Goal: Check status: Check status

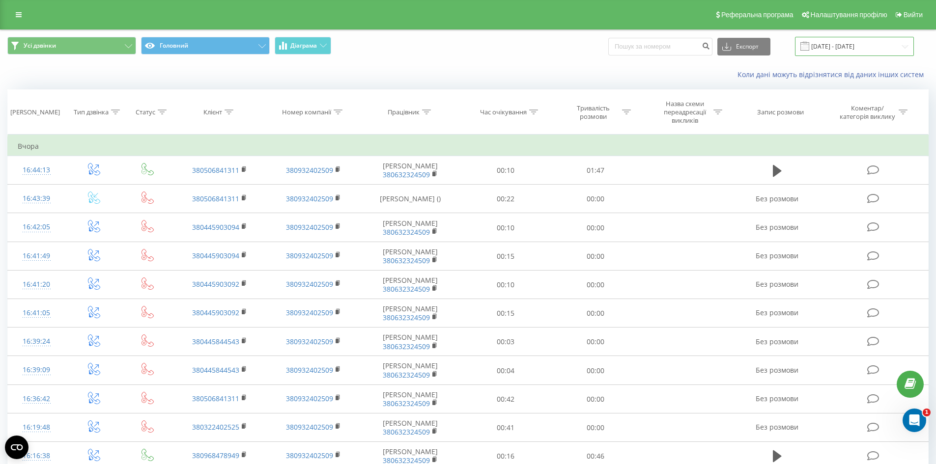
click at [853, 40] on input "[DATE] - [DATE]" at bounding box center [854, 46] width 119 height 19
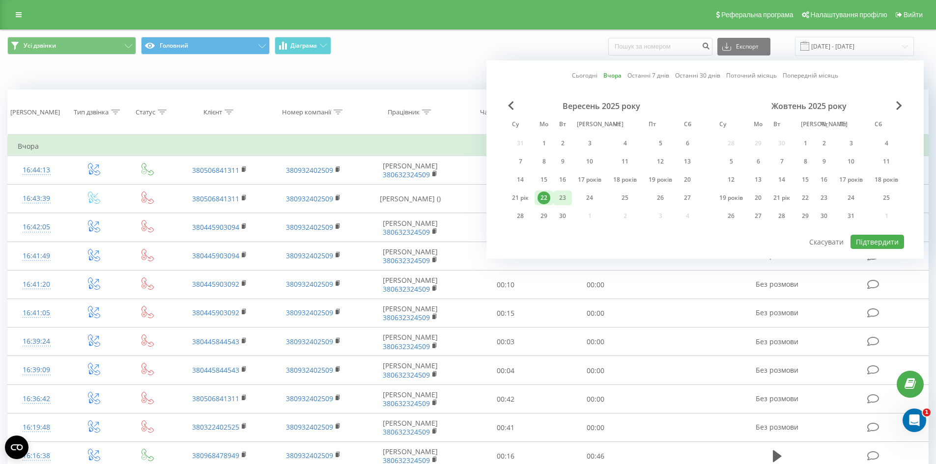
click at [556, 195] on div "23" at bounding box center [562, 198] width 13 height 13
click at [896, 238] on font "Підтвердити" at bounding box center [877, 241] width 43 height 9
type input "[DATE] - [DATE]"
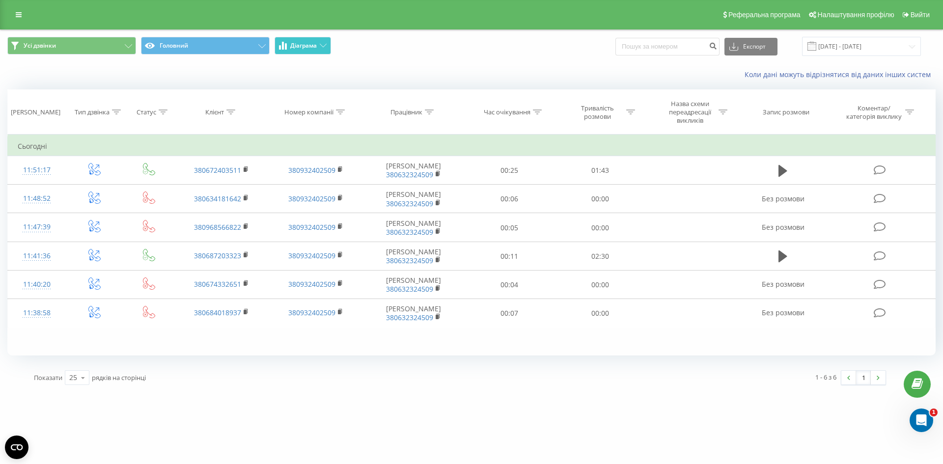
click at [323, 45] on icon at bounding box center [323, 45] width 7 height 3
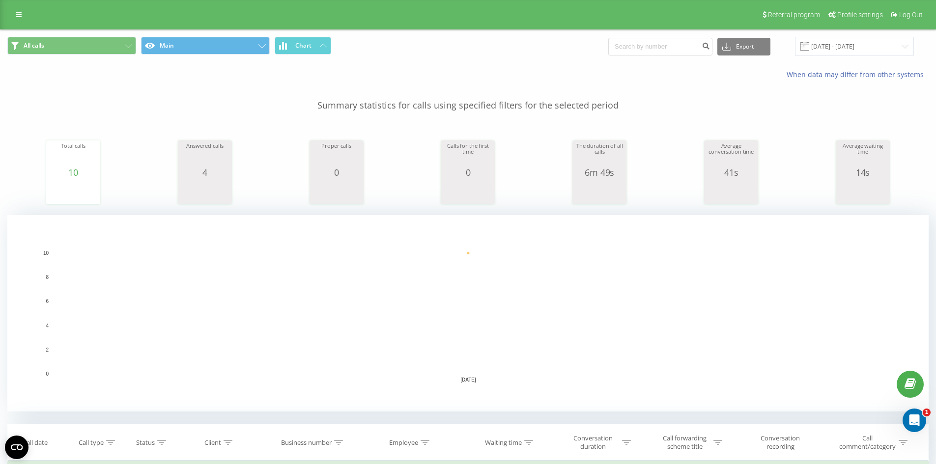
click at [533, 51] on div "All calls Main Chart Export .csv .xls .xlsx [DATE] - [DATE]" at bounding box center [467, 46] width 921 height 19
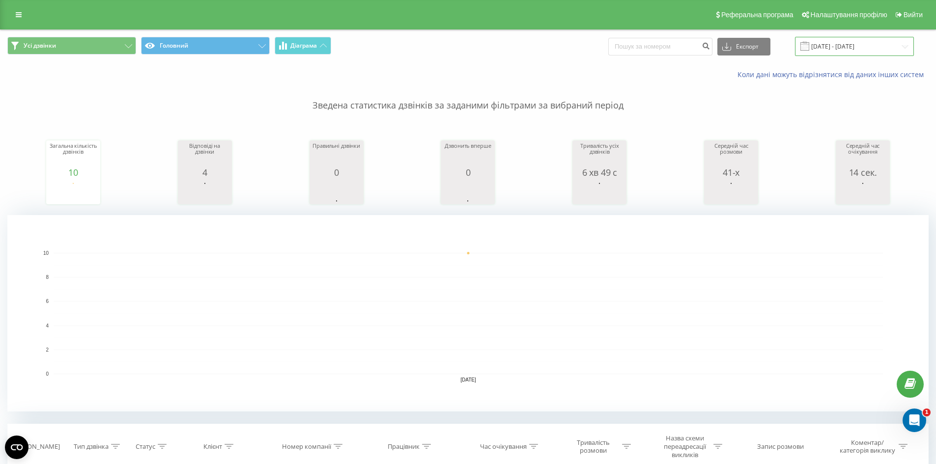
click at [845, 46] on input "[DATE] - [DATE]" at bounding box center [854, 46] width 119 height 19
click at [407, 63] on div "Коли дані можуть відрізнятися від даних інших систем" at bounding box center [467, 75] width 935 height 24
click at [855, 47] on input "[DATE] - [DATE]" at bounding box center [854, 46] width 119 height 19
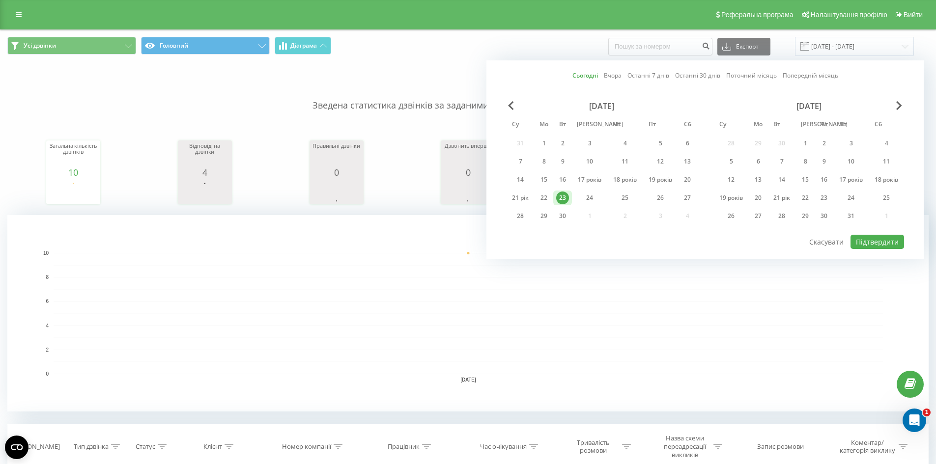
click at [375, 53] on span "Усі дзвінки Головний Діаграма" at bounding box center [233, 46] width 453 height 19
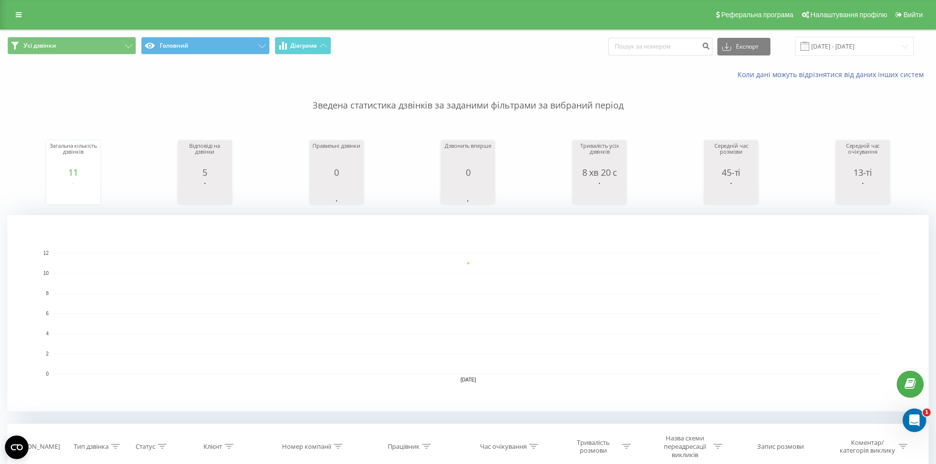
click at [528, 55] on div "Усі дзвінки Головний Діаграма Експорт .csv .xls .xlsx 23.09.2025 - 23.09.2025" at bounding box center [467, 46] width 921 height 19
click at [897, 44] on input "[DATE] - [DATE]" at bounding box center [854, 46] width 119 height 19
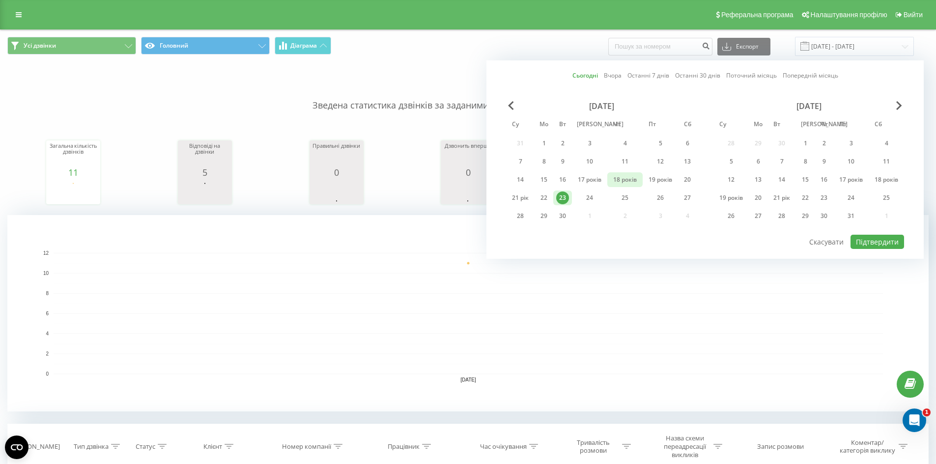
click at [617, 174] on div "18 років" at bounding box center [624, 179] width 29 height 13
click at [868, 238] on font "Підтвердити" at bounding box center [877, 241] width 43 height 9
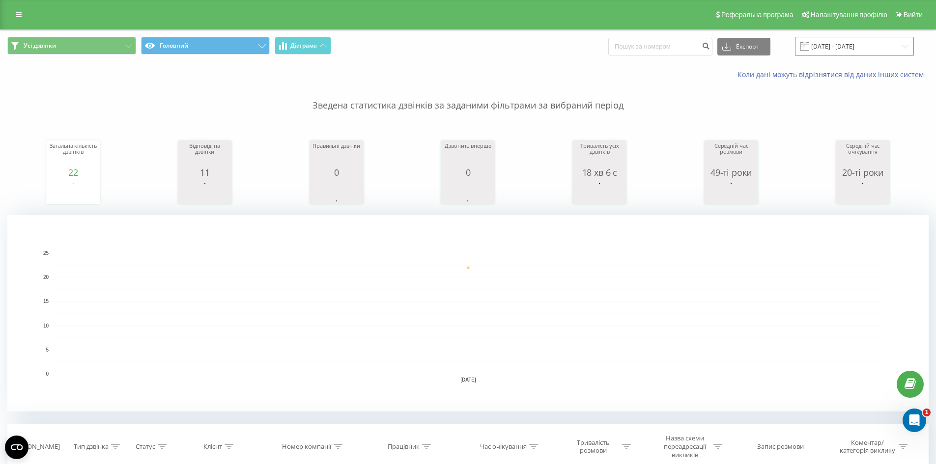
click at [835, 43] on input "18.09.2025 - 18.09.2025" at bounding box center [854, 46] width 119 height 19
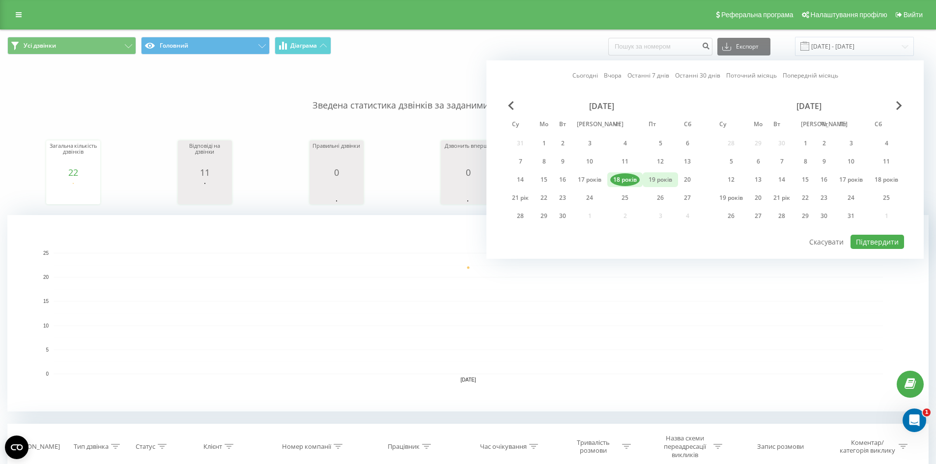
click at [665, 177] on font "19 років" at bounding box center [661, 179] width 24 height 8
click at [882, 238] on font "Підтвердити" at bounding box center [877, 241] width 43 height 9
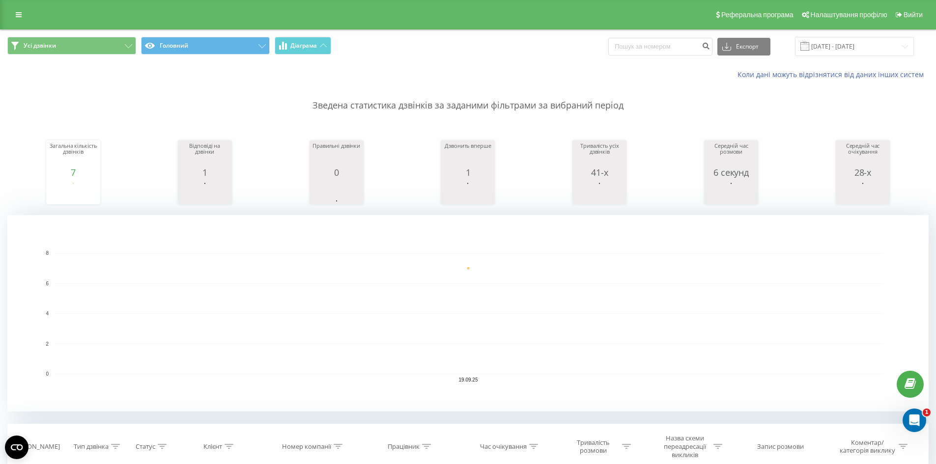
click at [492, 67] on div "Коли дані можуть відрізнятися від даних інших систем" at bounding box center [467, 75] width 935 height 24
click at [834, 44] on input "19.09.2025 - 19.09.2025" at bounding box center [854, 46] width 119 height 19
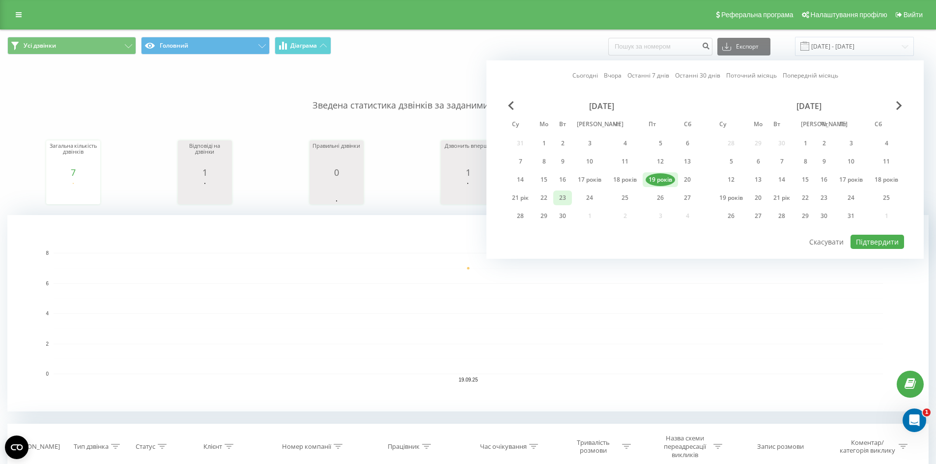
click at [559, 200] on font "23" at bounding box center [562, 198] width 7 height 8
click at [862, 238] on font "Підтвердити" at bounding box center [877, 241] width 43 height 9
type input "[DATE] - [DATE]"
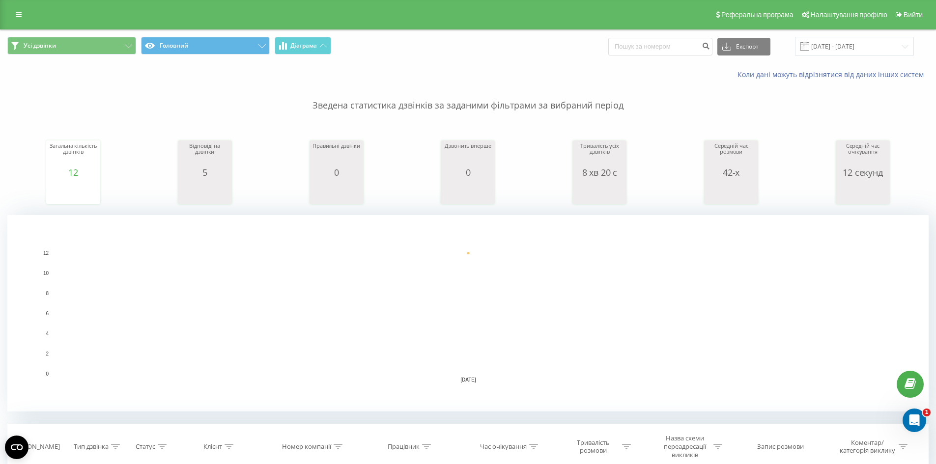
click at [489, 70] on div "Коли дані можуть відрізнятися від даних інших систем" at bounding box center [643, 75] width 584 height 10
